Goal: Transaction & Acquisition: Purchase product/service

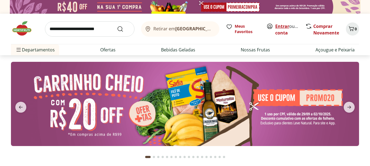
click at [283, 26] on link "Entrar" at bounding box center [282, 26] width 14 height 6
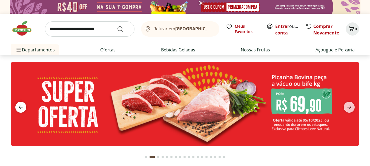
click at [23, 105] on icon "previous" at bounding box center [21, 107] width 7 height 7
click at [93, 26] on input "search" at bounding box center [90, 28] width 90 height 15
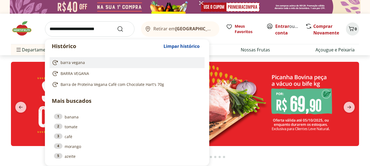
click at [84, 62] on span "barra vegana" at bounding box center [73, 62] width 24 height 5
type input "**********"
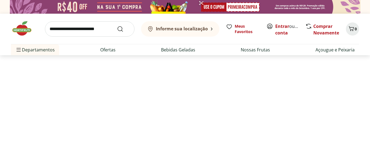
select select "**********"
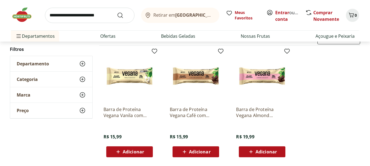
scroll to position [96, 0]
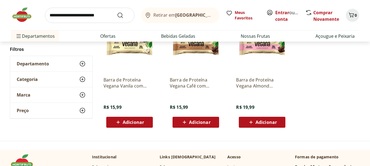
click at [199, 123] on span "Adicionar" at bounding box center [199, 122] width 21 height 4
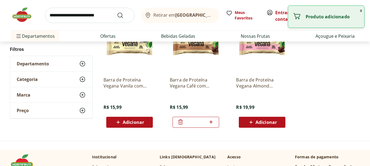
click at [211, 122] on icon at bounding box center [211, 122] width 3 height 3
type input "*"
click at [262, 122] on span "Adicionar" at bounding box center [266, 122] width 21 height 4
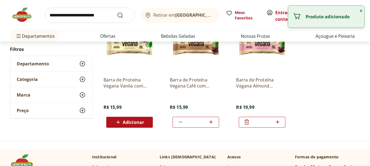
click at [278, 122] on icon at bounding box center [277, 122] width 7 height 7
type input "*"
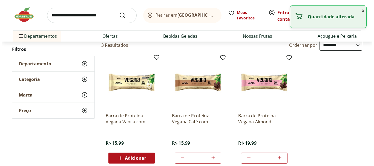
scroll to position [4, 0]
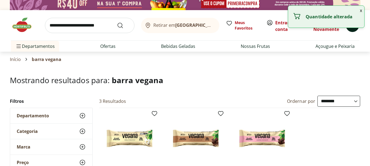
click at [352, 30] on button "6" at bounding box center [352, 25] width 13 height 13
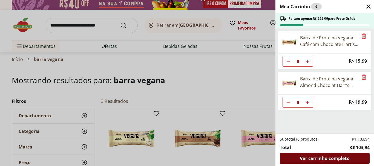
click at [330, 158] on span "Ver carrinho completo" at bounding box center [325, 158] width 50 height 4
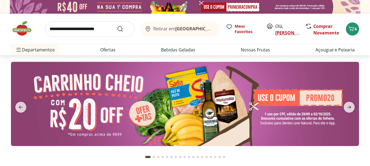
click at [285, 35] on link "CECILIA MARIA" at bounding box center [293, 33] width 36 height 6
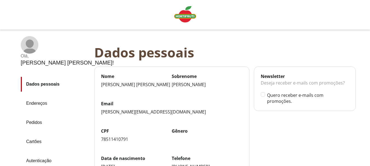
click at [35, 123] on link "Pedidos" at bounding box center [55, 122] width 69 height 15
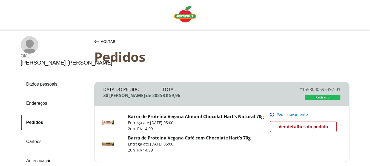
click at [186, 17] on img "Linha de sessão" at bounding box center [185, 14] width 22 height 16
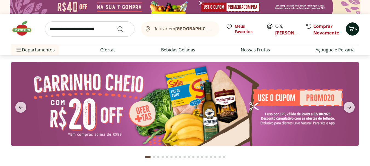
click at [353, 30] on icon "Carrinho" at bounding box center [351, 28] width 7 height 7
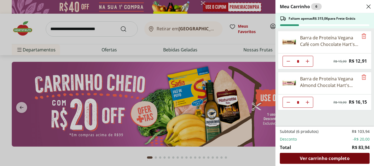
click at [342, 158] on span "Ver carrinho completo" at bounding box center [325, 158] width 50 height 4
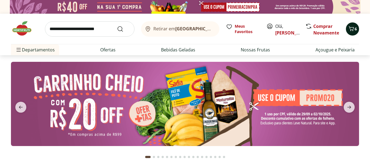
click at [349, 30] on icon "Carrinho" at bounding box center [351, 28] width 7 height 7
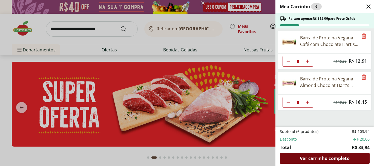
click at [328, 157] on span "Ver carrinho completo" at bounding box center [325, 158] width 50 height 4
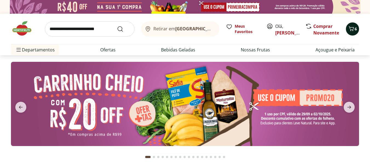
click at [356, 30] on span "6" at bounding box center [356, 28] width 2 height 5
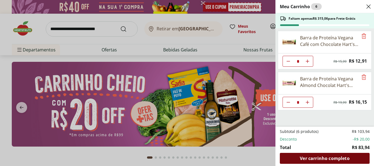
click at [346, 161] on span "Ver carrinho completo" at bounding box center [325, 158] width 50 height 4
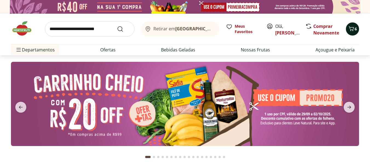
click at [352, 30] on icon "Carrinho" at bounding box center [351, 28] width 7 height 7
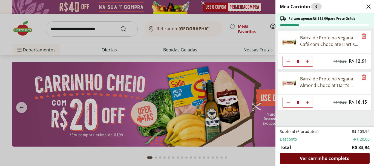
click at [336, 160] on span "Ver carrinho completo" at bounding box center [325, 158] width 50 height 4
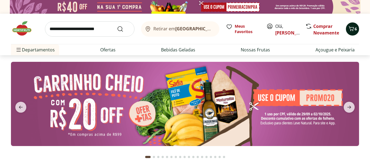
click at [350, 32] on span "Carrinho" at bounding box center [351, 28] width 7 height 7
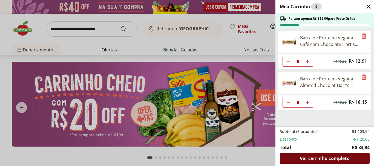
click at [338, 159] on span "Ver carrinho completo" at bounding box center [325, 158] width 50 height 4
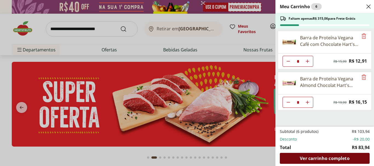
click at [333, 161] on span "Ver carrinho completo" at bounding box center [325, 158] width 50 height 4
